Goal: Information Seeking & Learning: Find specific fact

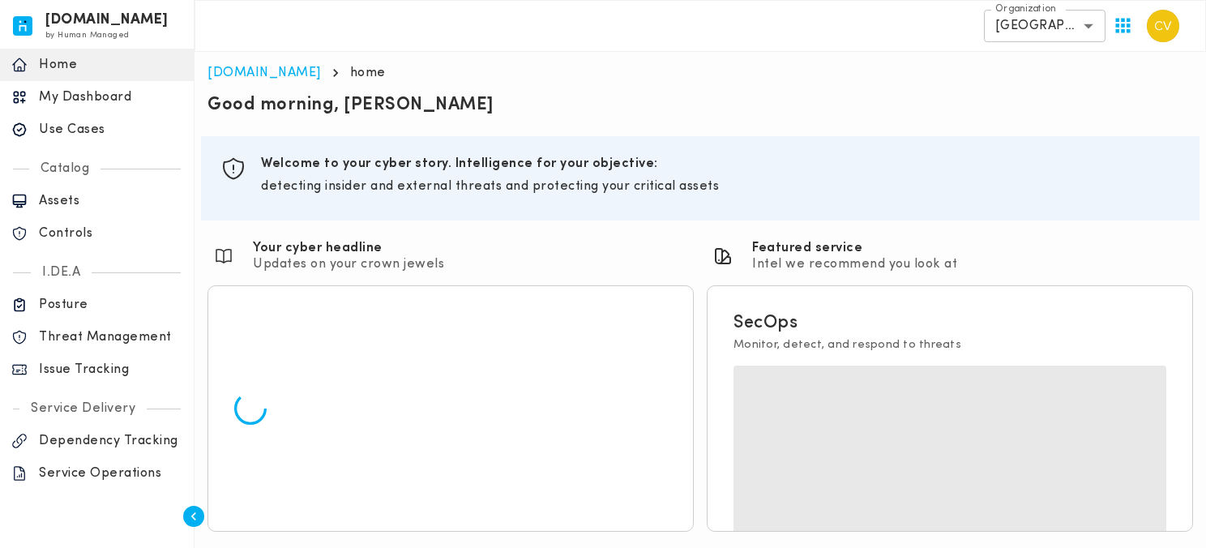
click at [72, 376] on p "Issue Tracking" at bounding box center [110, 369] width 143 height 16
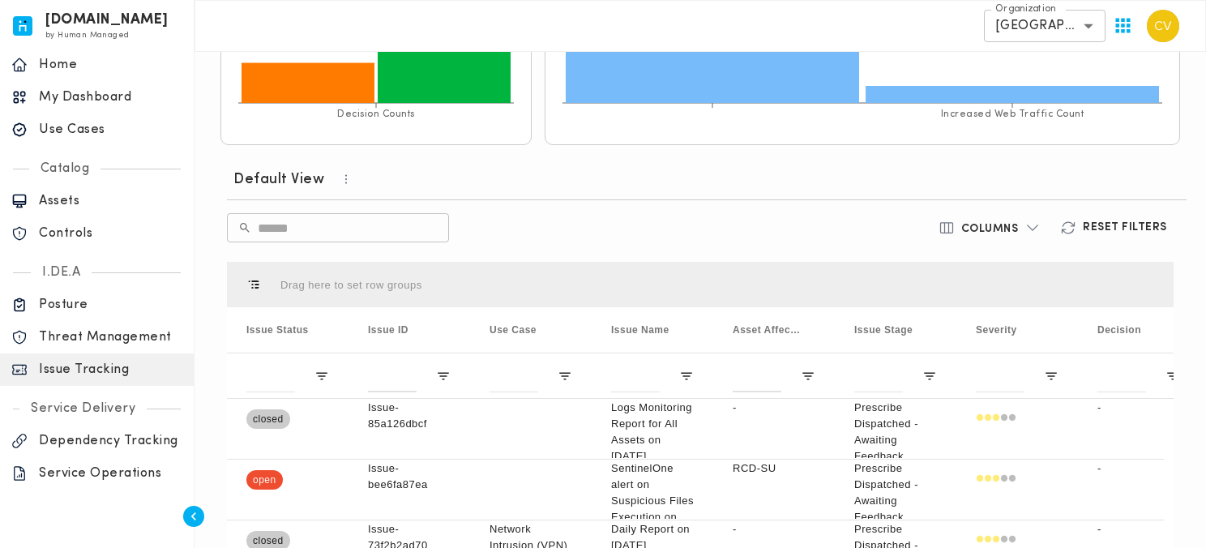
scroll to position [437, 0]
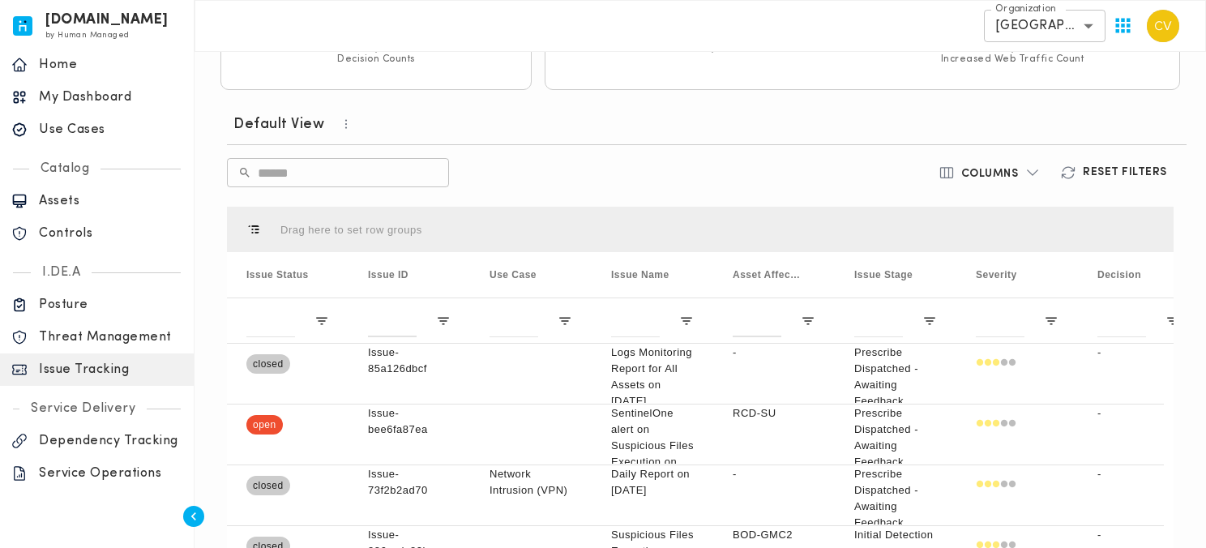
click at [355, 180] on input "text" at bounding box center [353, 172] width 191 height 45
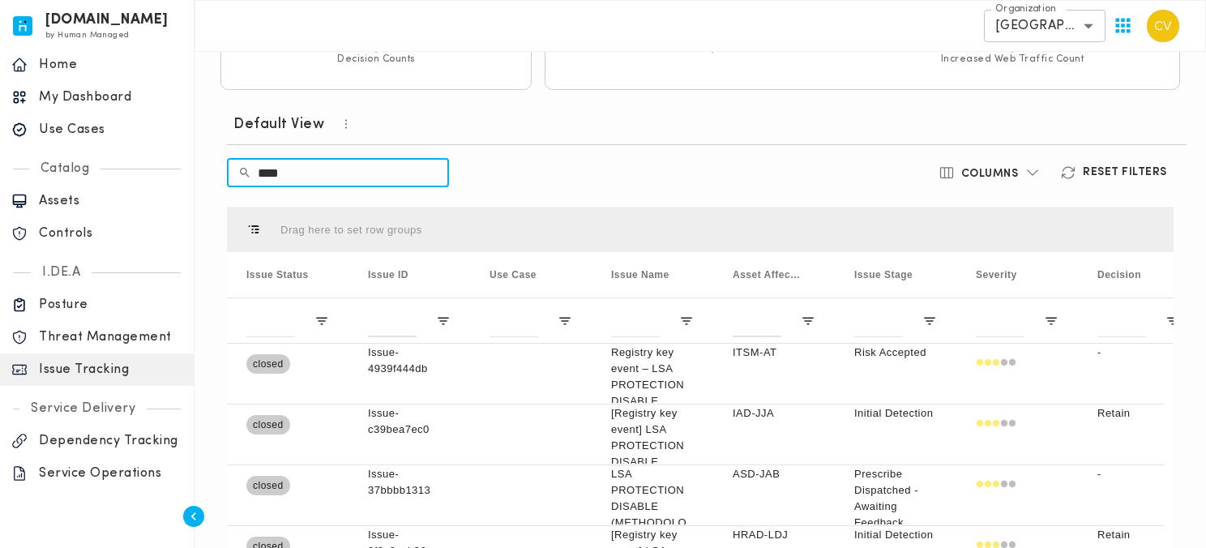
type input "***"
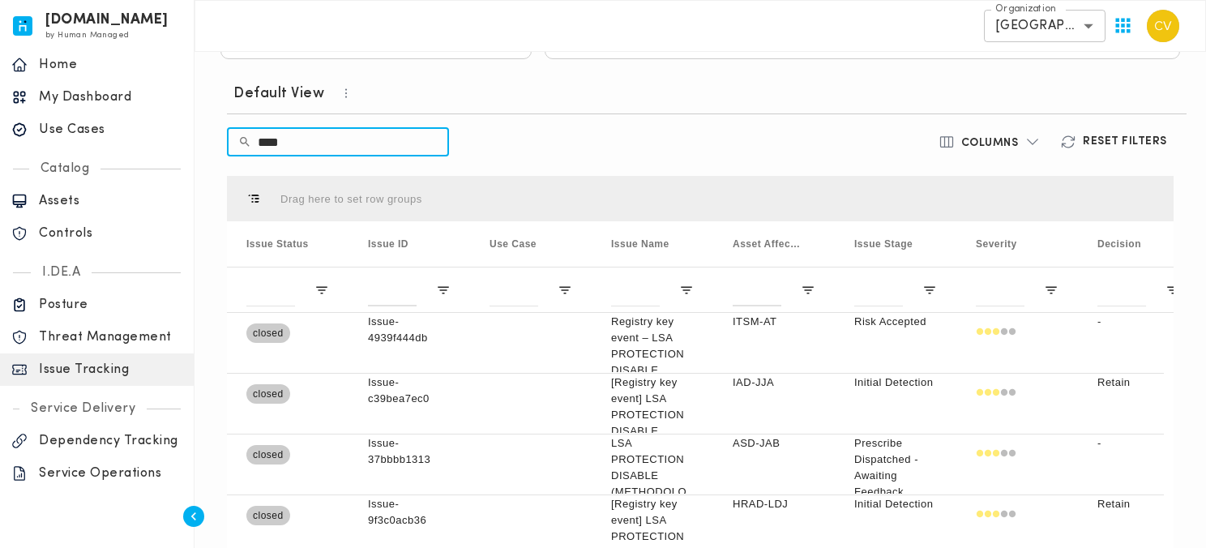
scroll to position [519, 0]
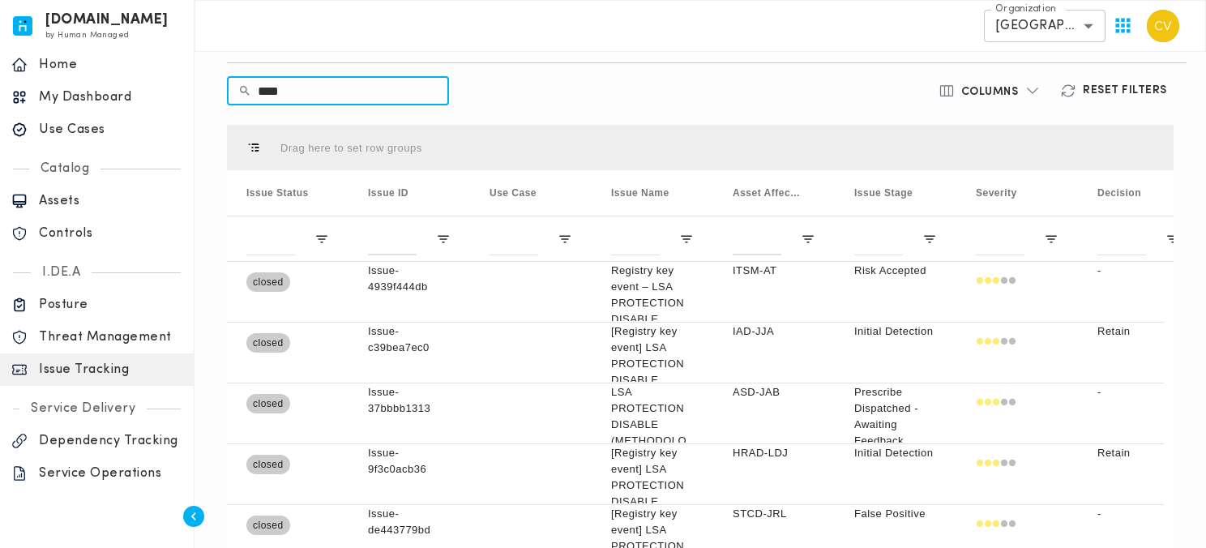
click at [308, 89] on input "***" at bounding box center [353, 90] width 191 height 45
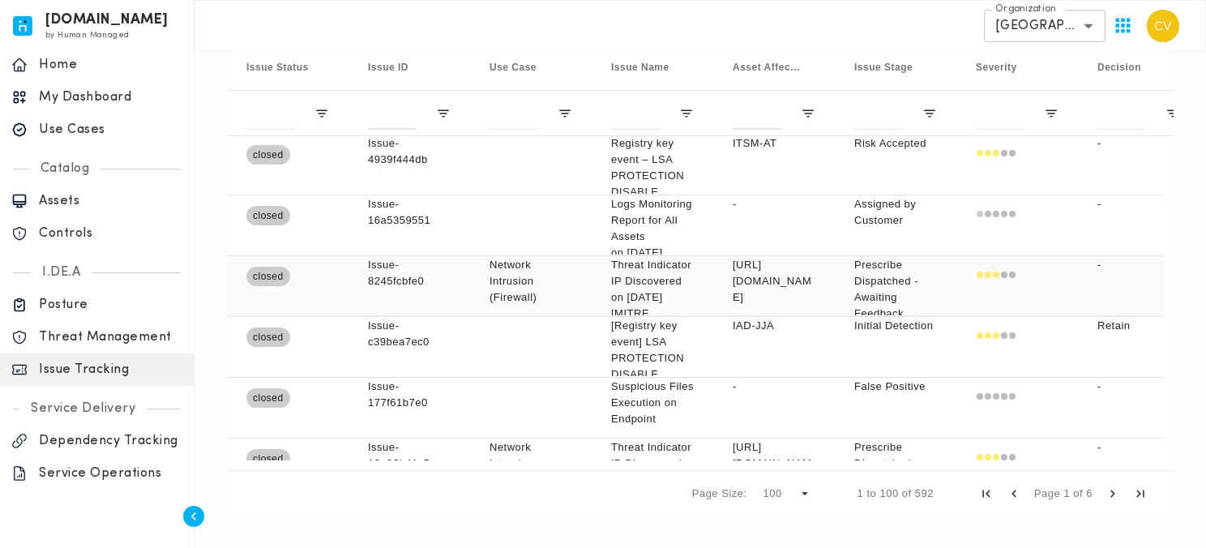
scroll to position [383, 0]
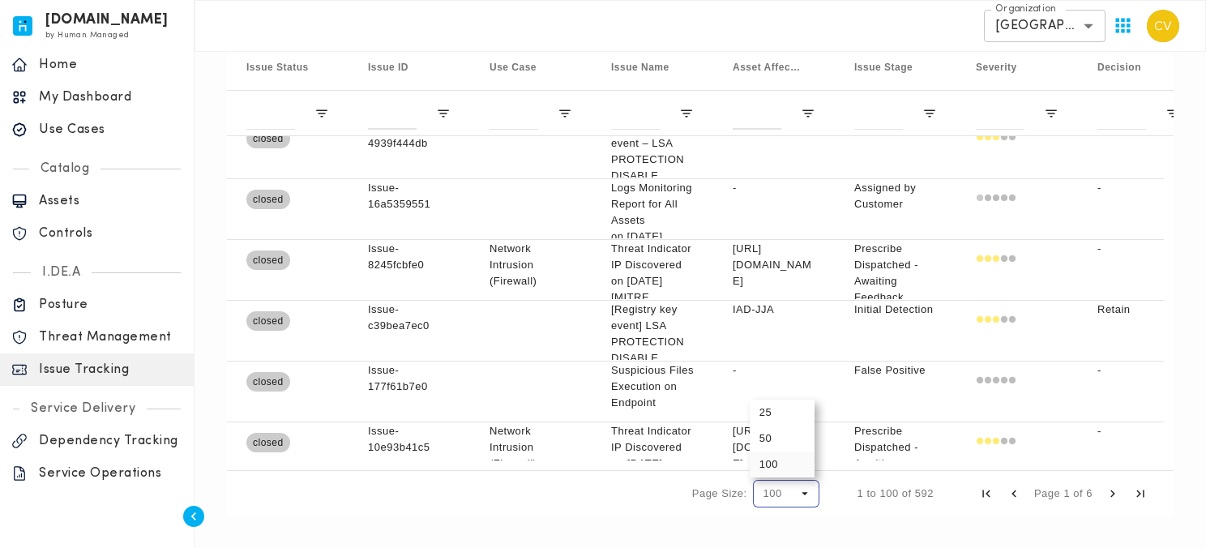
click at [797, 498] on span "Page Size" at bounding box center [804, 493] width 15 height 15
click at [614, 503] on div "Page Size: 100 1 to 100 of 592 Page 1 of 6" at bounding box center [700, 492] width 947 height 45
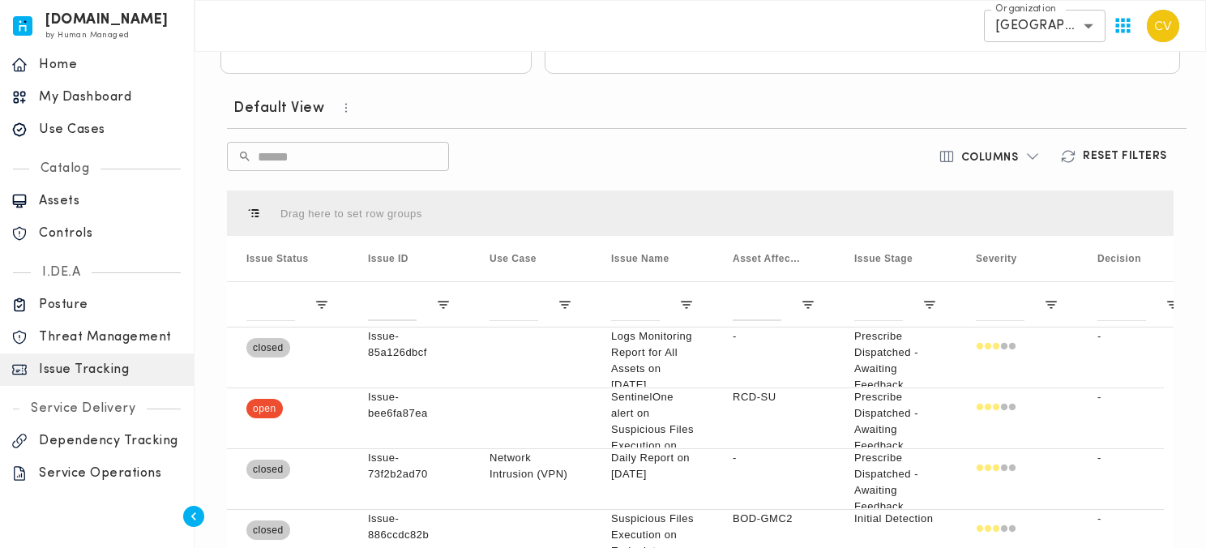
scroll to position [115, 0]
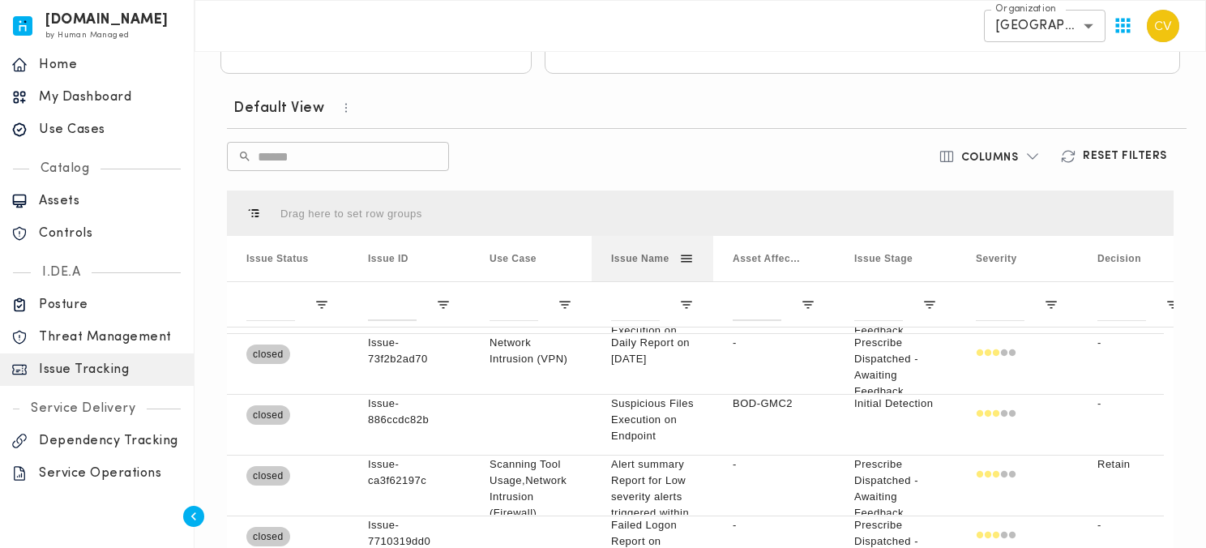
click at [690, 258] on span at bounding box center [686, 258] width 15 height 15
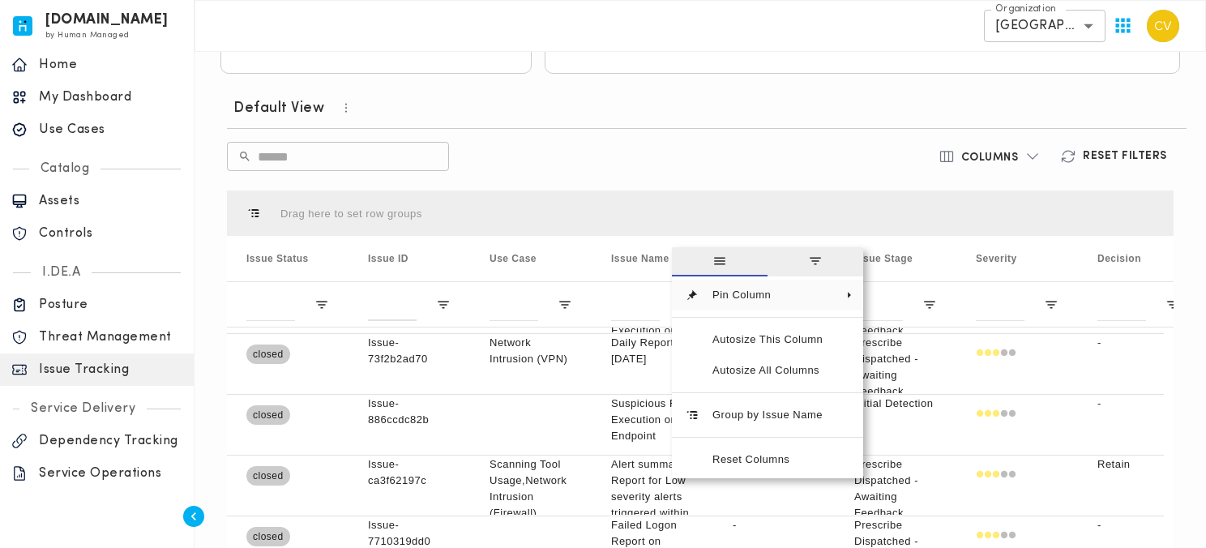
click at [689, 258] on span "general" at bounding box center [720, 261] width 96 height 29
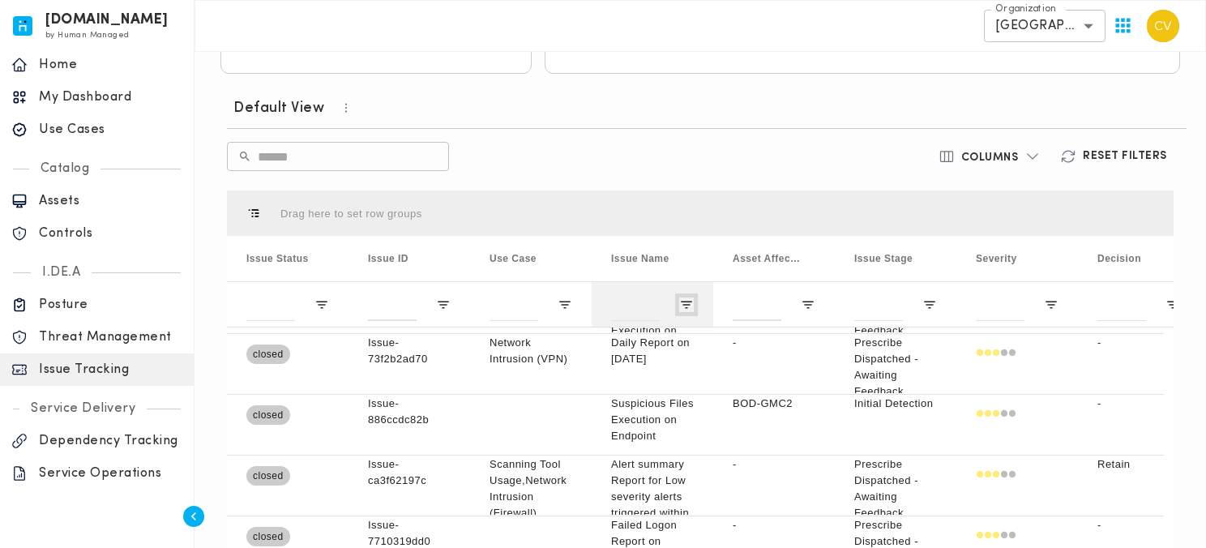
click at [683, 301] on span "Open Filter Menu" at bounding box center [686, 304] width 15 height 15
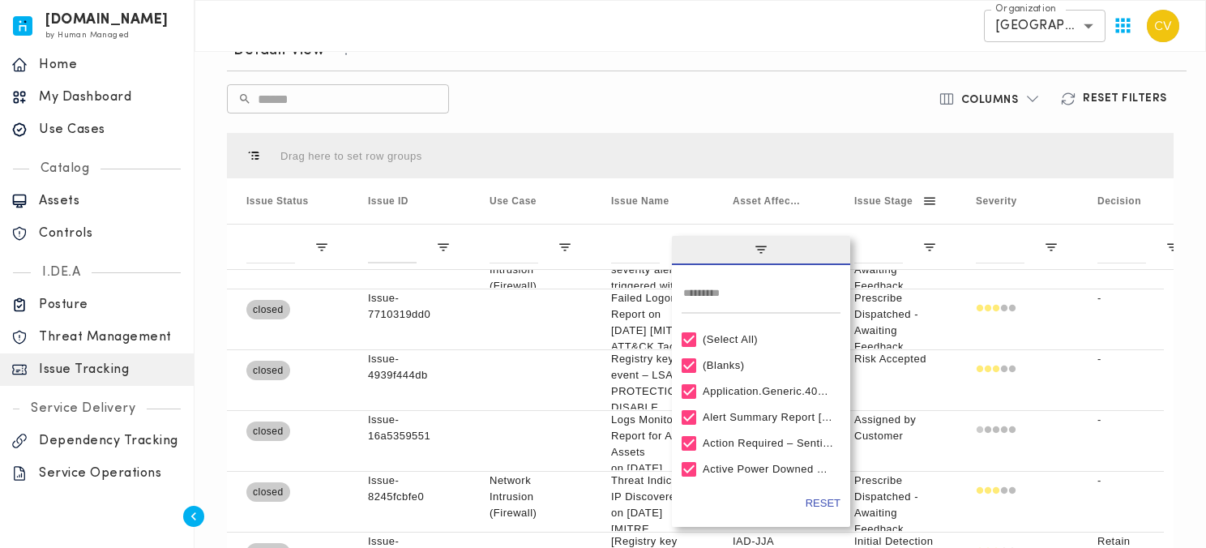
scroll to position [284, 0]
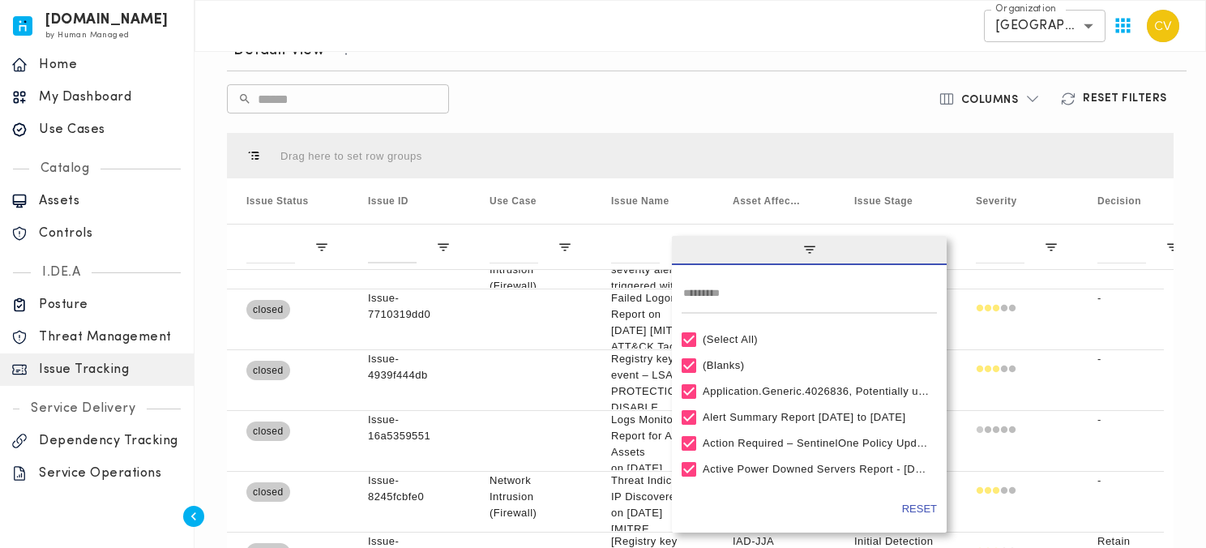
drag, startPoint x: 848, startPoint y: 525, endPoint x: 1084, endPoint y: 532, distance: 235.9
click at [1084, 532] on div "Drag here to set row groups Drag here to set column labels Issue Status Issue I…" at bounding box center [700, 391] width 947 height 516
type input "***"
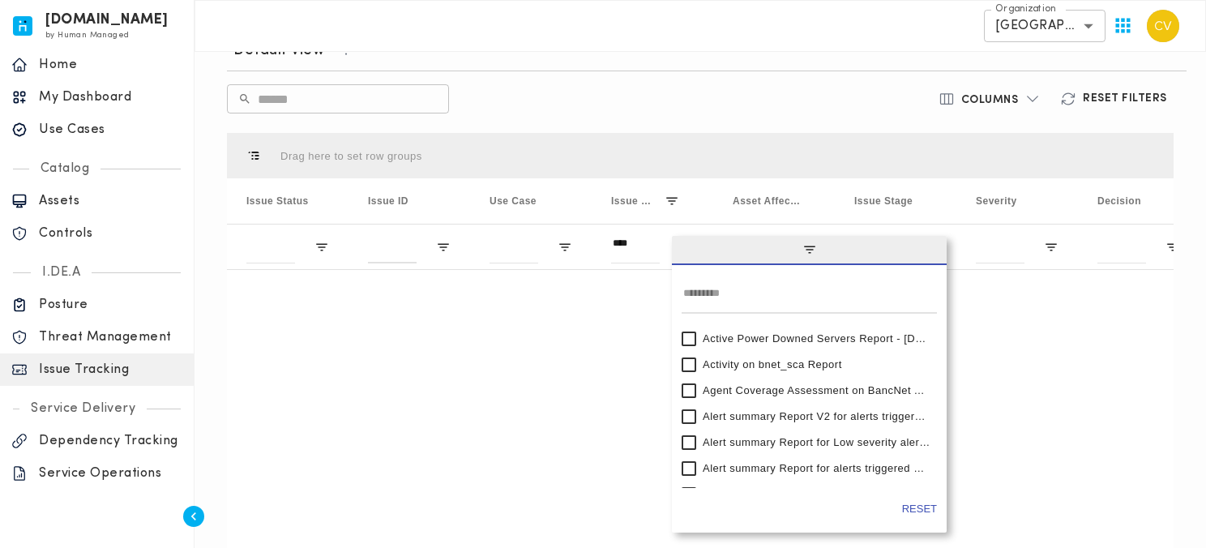
scroll to position [294, 0]
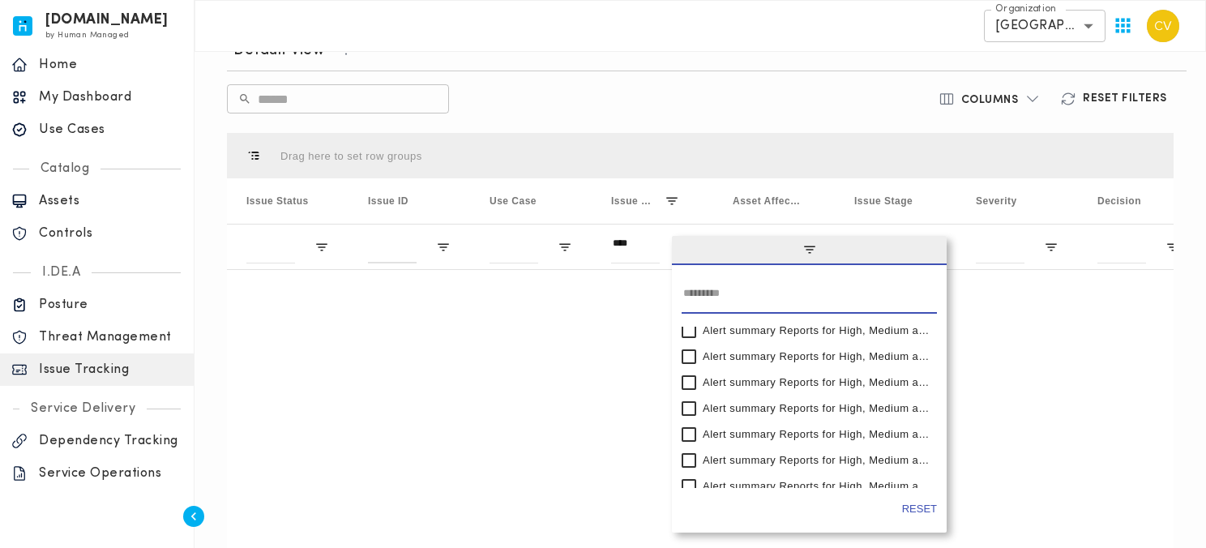
click at [714, 293] on input "Search filter values" at bounding box center [809, 297] width 255 height 32
type input "***"
click at [944, 442] on div "Column Menu" at bounding box center [943, 384] width 4 height 289
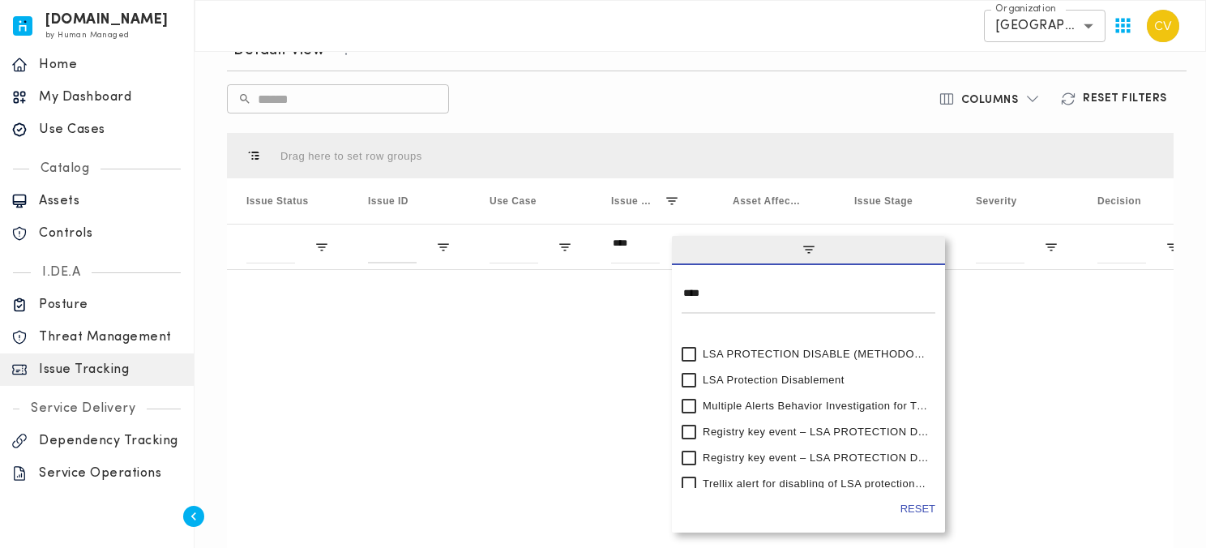
scroll to position [0, 0]
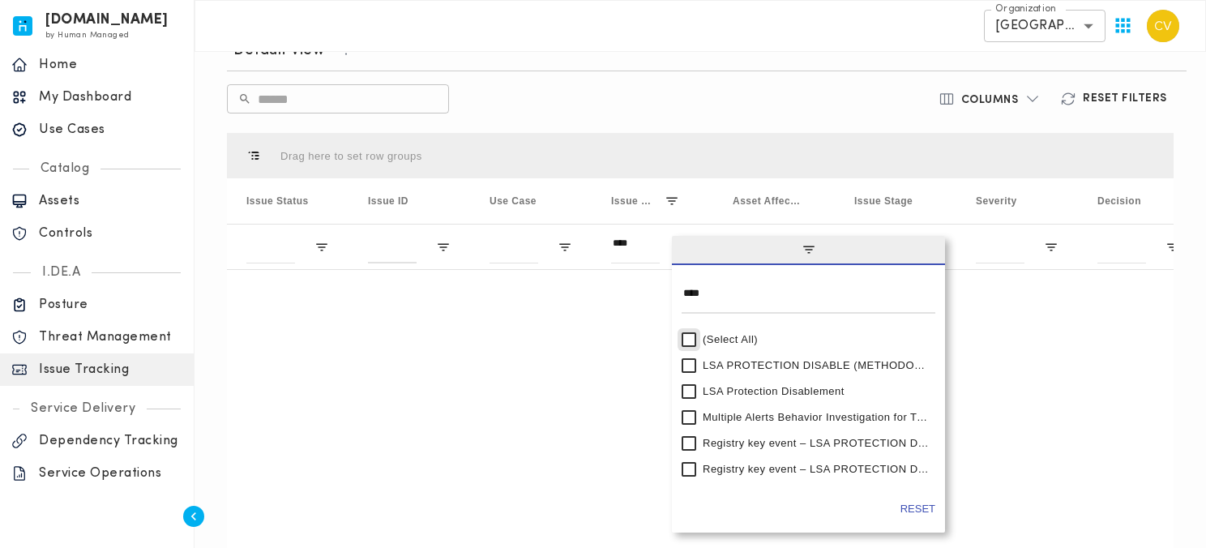
type input "**********"
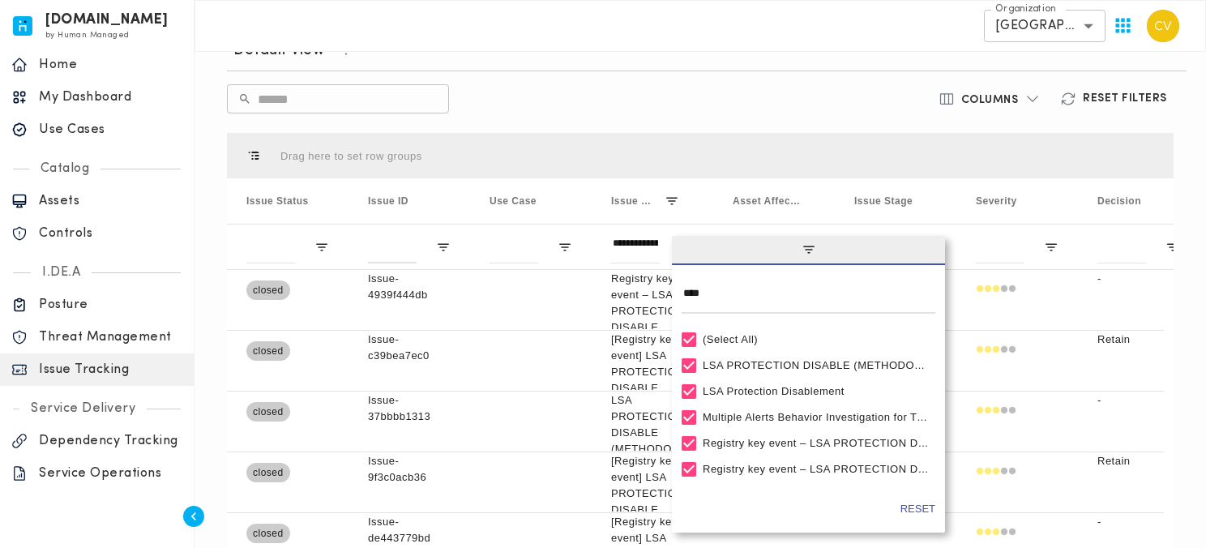
click at [688, 109] on div "​ ​" at bounding box center [544, 98] width 635 height 29
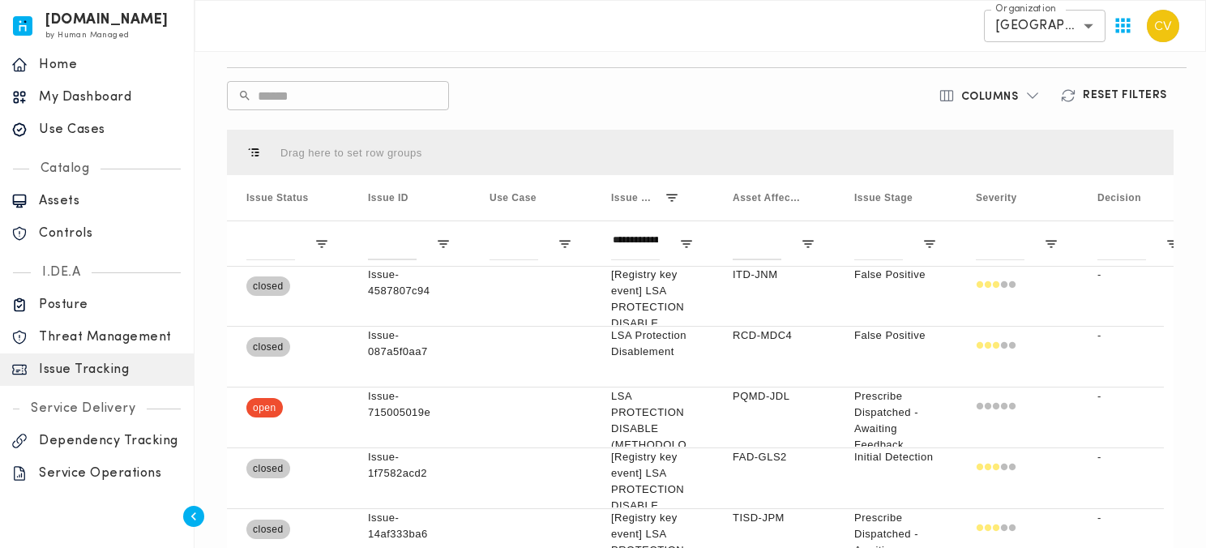
scroll to position [457, 0]
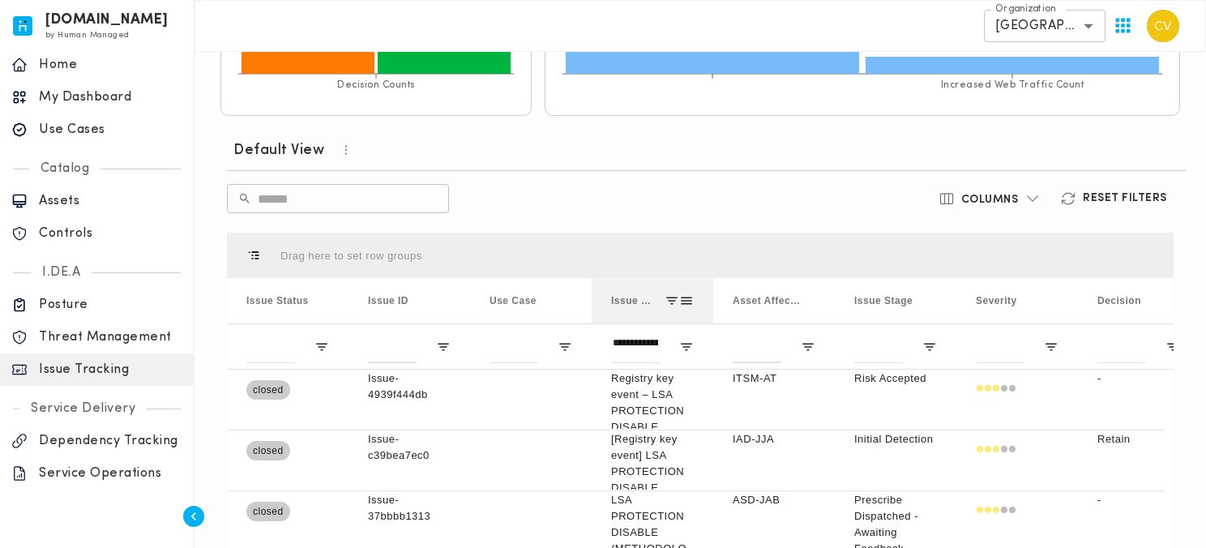
click at [688, 303] on span at bounding box center [686, 300] width 15 height 15
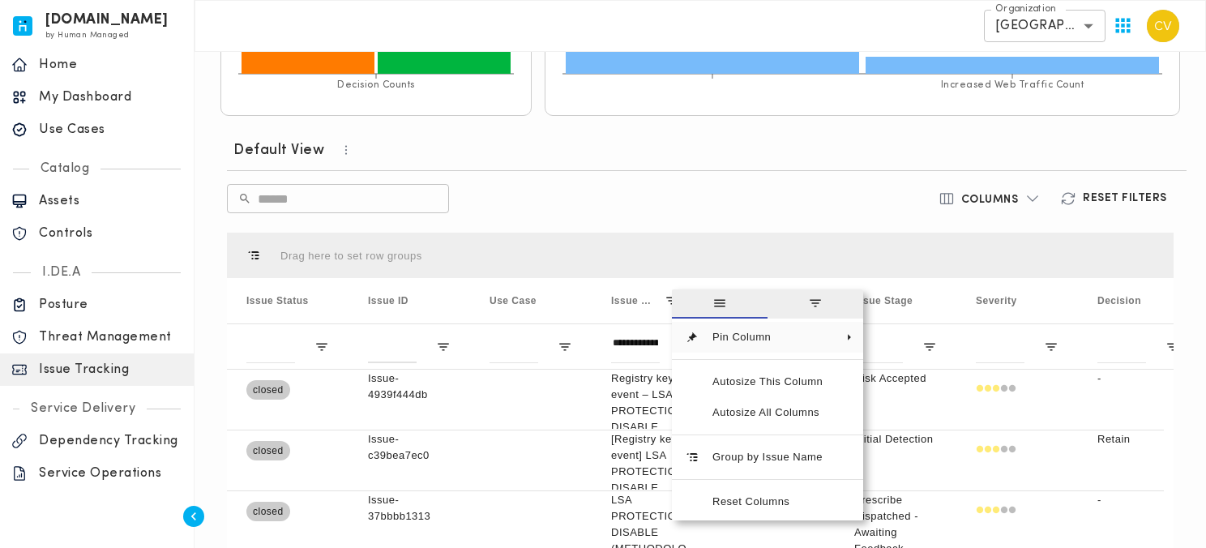
click at [718, 215] on div "Default View ​ ​ Columns Reset Filters Column Filtered. Press ENTER to sort. Pr…" at bounding box center [700, 442] width 960 height 626
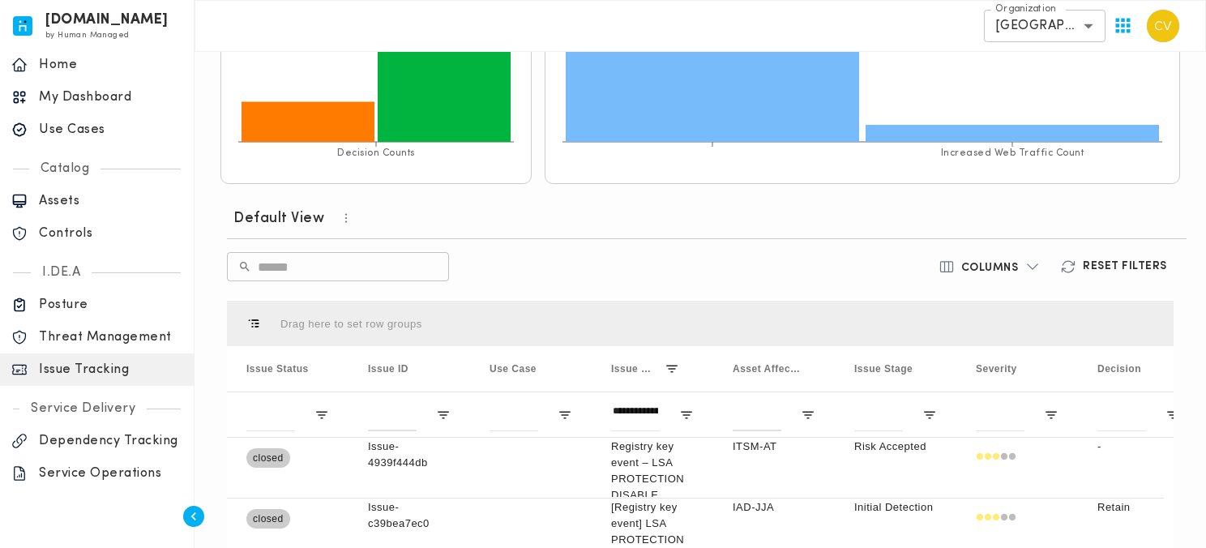
scroll to position [644, 0]
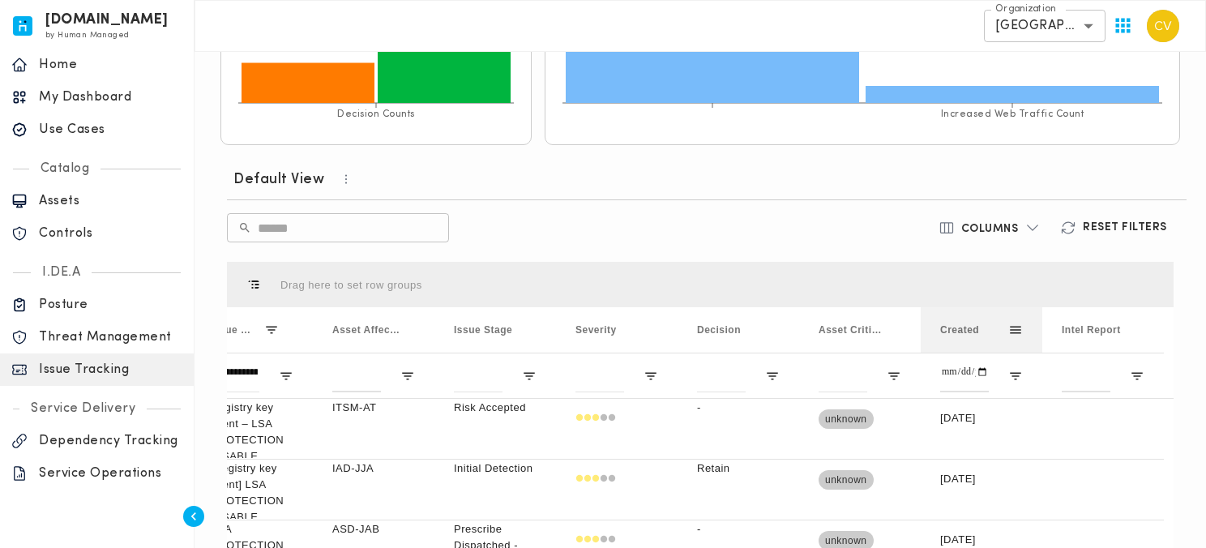
click at [966, 336] on div "Created" at bounding box center [974, 329] width 68 height 37
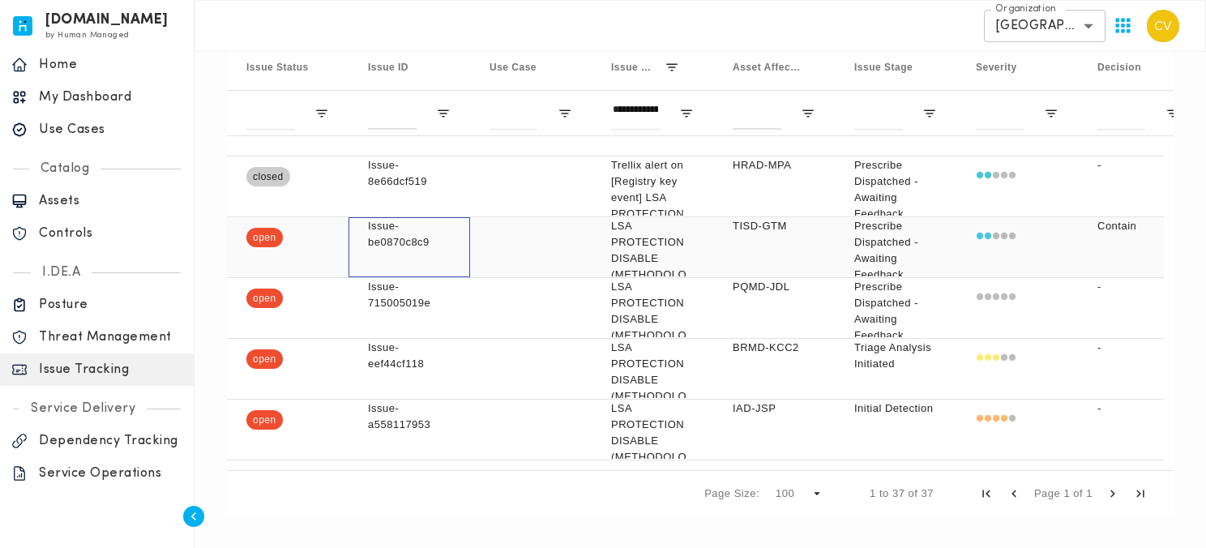
drag, startPoint x: 439, startPoint y: 246, endPoint x: 373, endPoint y: 237, distance: 66.9
click at [373, 237] on p "Issue-be0870c8c9" at bounding box center [409, 234] width 83 height 32
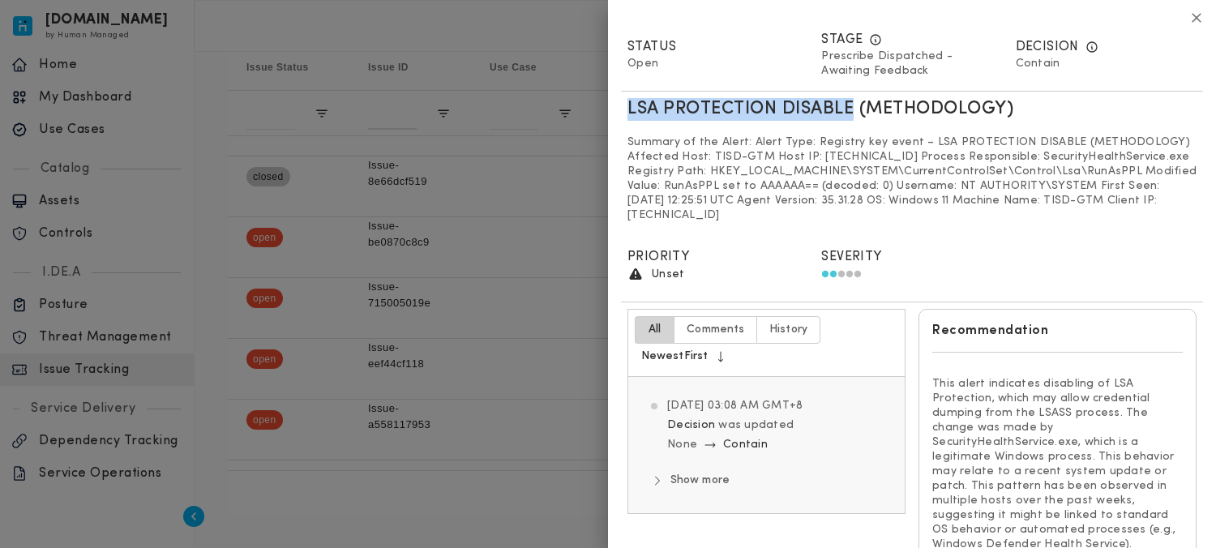
drag, startPoint x: 627, startPoint y: 106, endPoint x: 855, endPoint y: 114, distance: 227.9
click at [855, 114] on h5 "LSA PROTECTION DISABLE (METHODOLOGY)" at bounding box center [820, 109] width 386 height 23
copy h5 "LSA PROTECTION DISABLE"
click at [1191, 26] on div "Decision Contain" at bounding box center [1106, 58] width 194 height 68
click at [1192, 19] on icon "button" at bounding box center [1197, 18] width 10 height 10
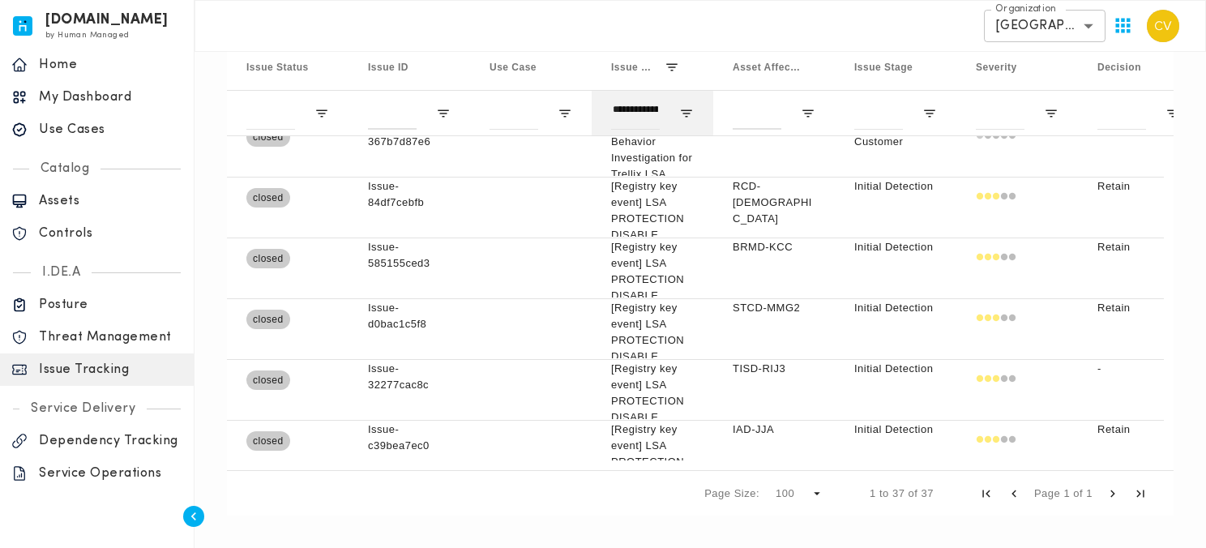
click at [634, 109] on div "**********" at bounding box center [635, 113] width 49 height 32
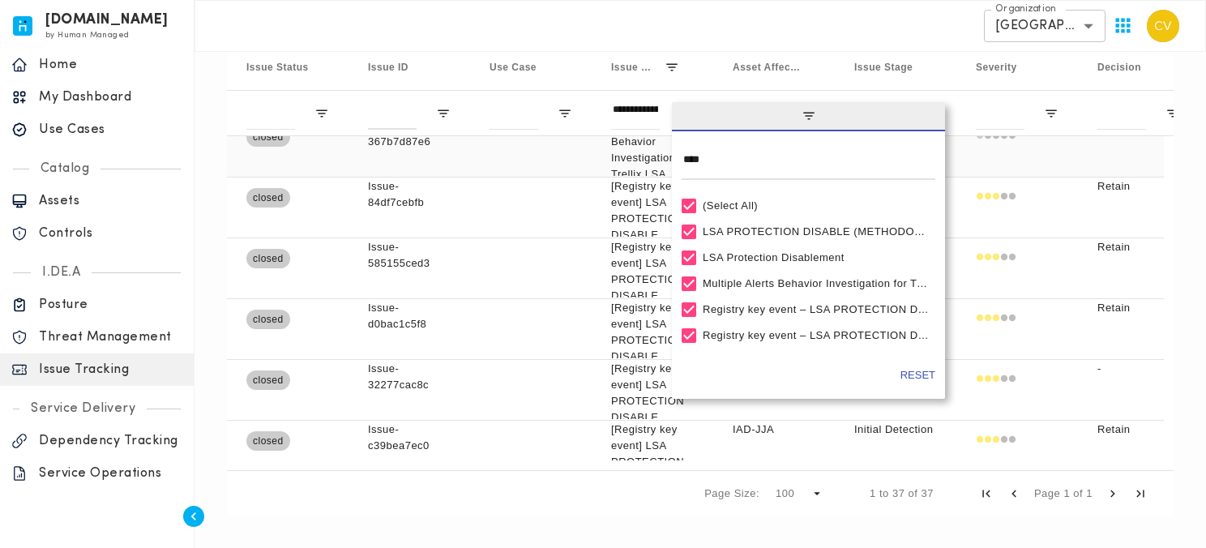
drag, startPoint x: 729, startPoint y: 165, endPoint x: 664, endPoint y: 154, distance: 66.5
click at [664, 154] on div "Drag here to set row groups Drag here to set column labels Issue Status Issue I…" at bounding box center [700, 257] width 947 height 516
type input "**********"
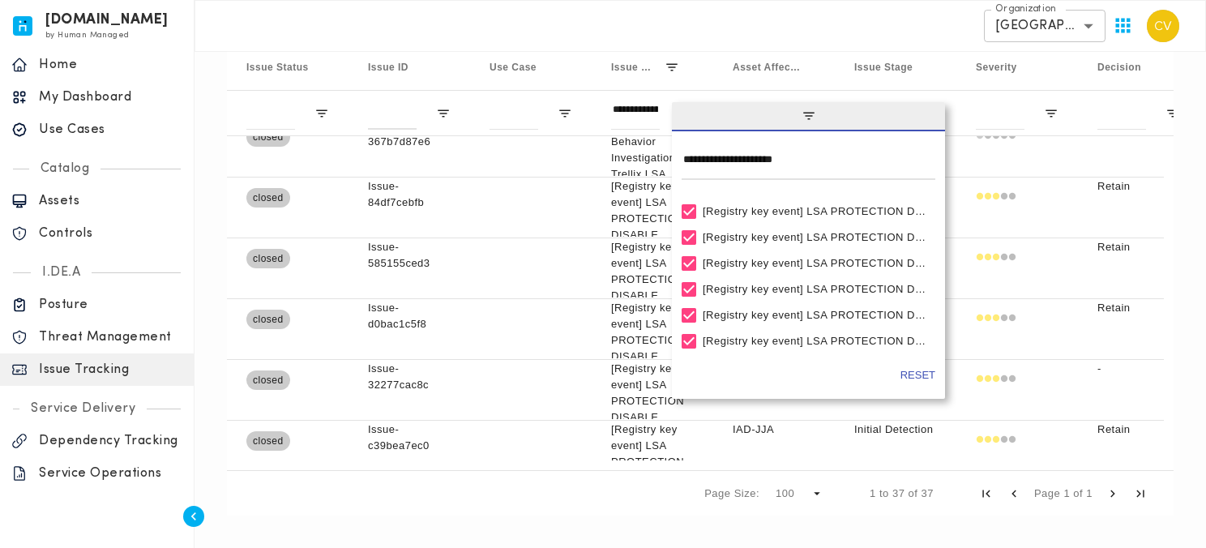
click at [636, 489] on div "Page Size: 100 1 to 37 of 37 Page 1 of 1" at bounding box center [700, 492] width 947 height 45
